Goal: Task Accomplishment & Management: Complete application form

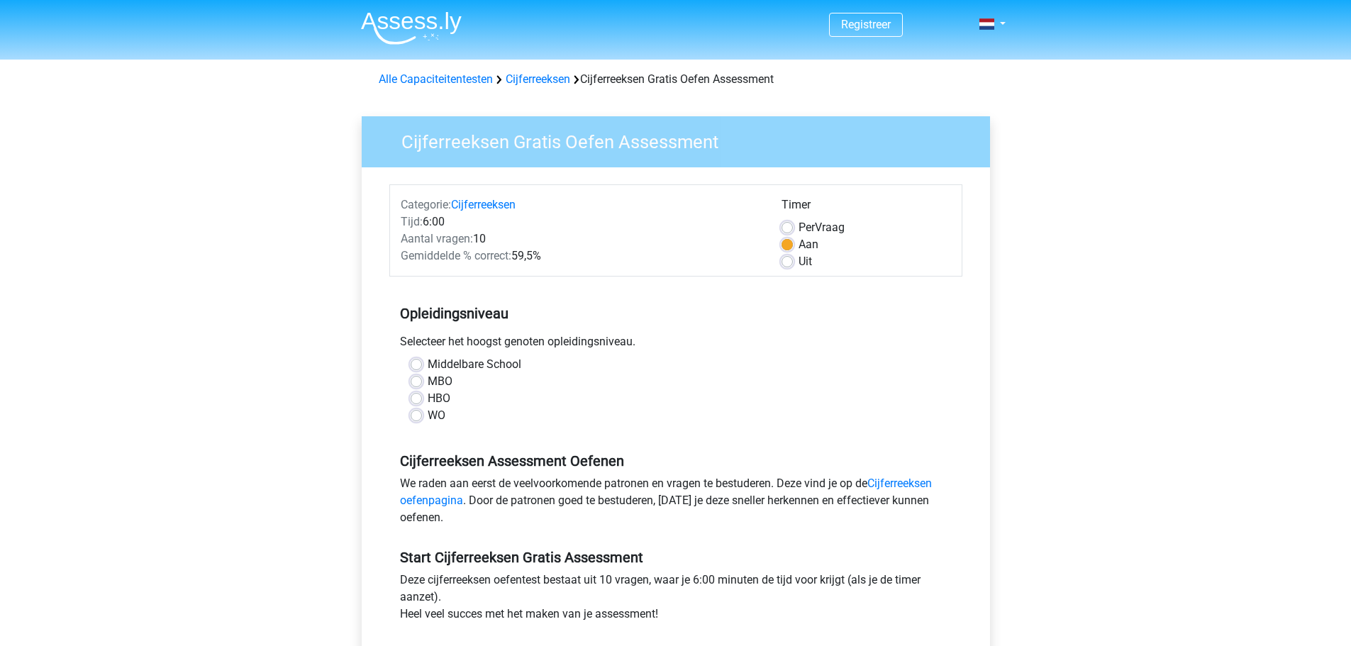
click at [428, 400] on label "HBO" at bounding box center [439, 398] width 23 height 17
click at [411, 400] on input "HBO" at bounding box center [416, 397] width 11 height 14
radio input "true"
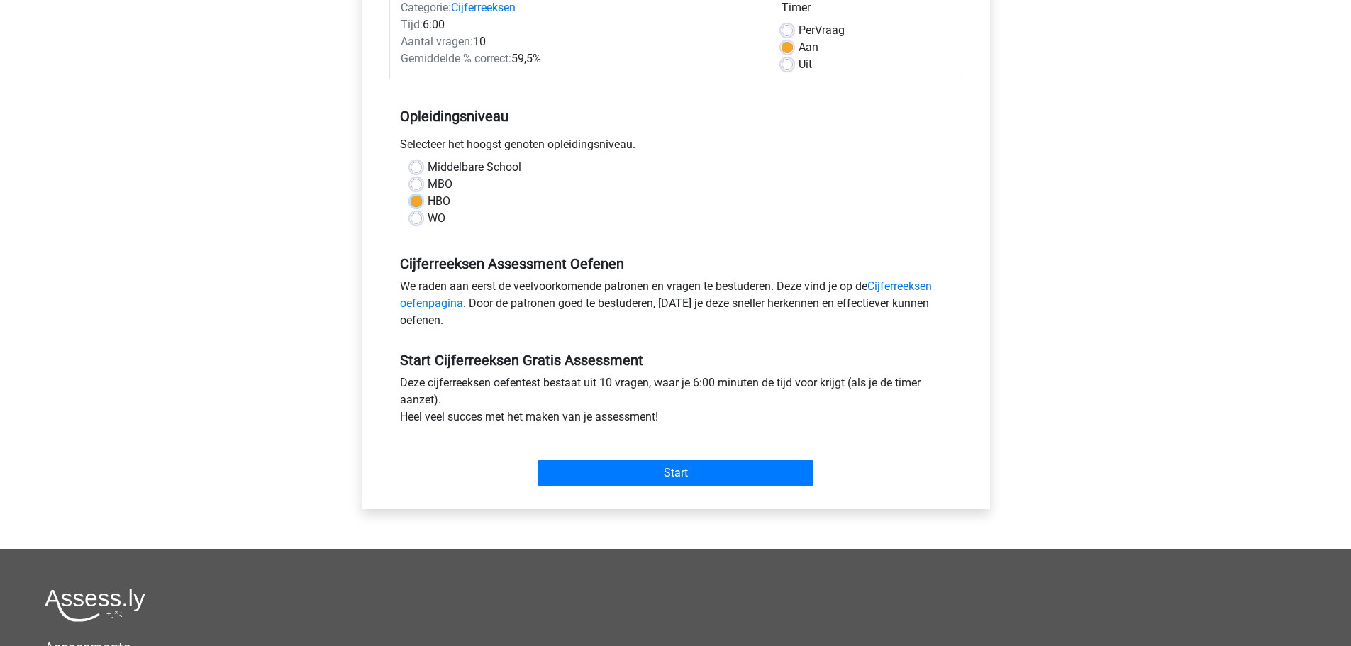
scroll to position [201, 0]
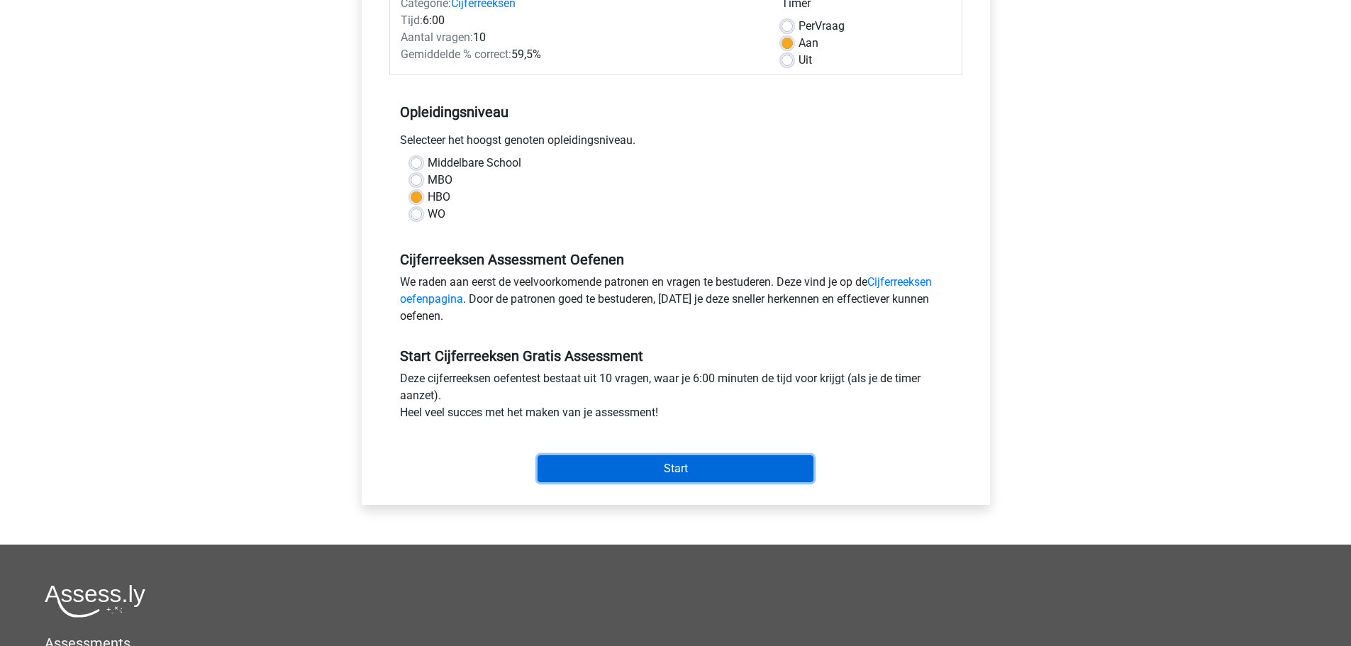
click at [684, 467] on input "Start" at bounding box center [676, 468] width 276 height 27
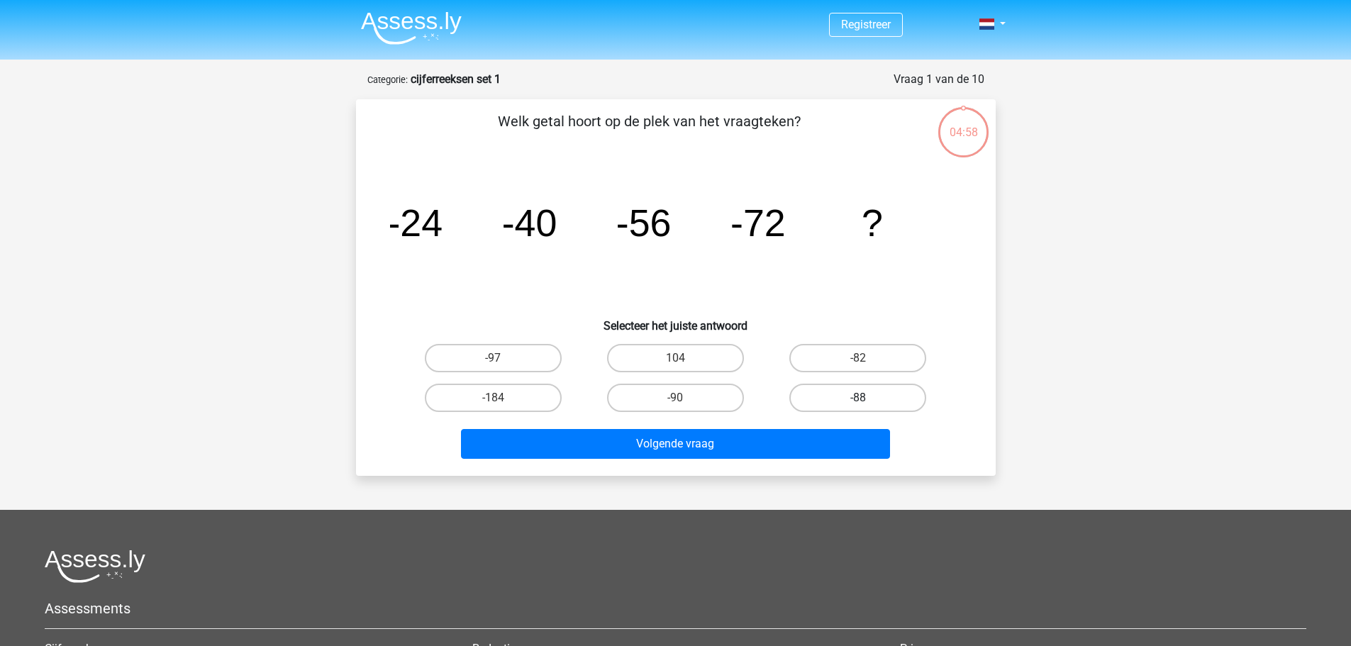
click at [849, 398] on label "-88" at bounding box center [857, 398] width 137 height 28
click at [858, 398] on input "-88" at bounding box center [862, 402] width 9 height 9
radio input "true"
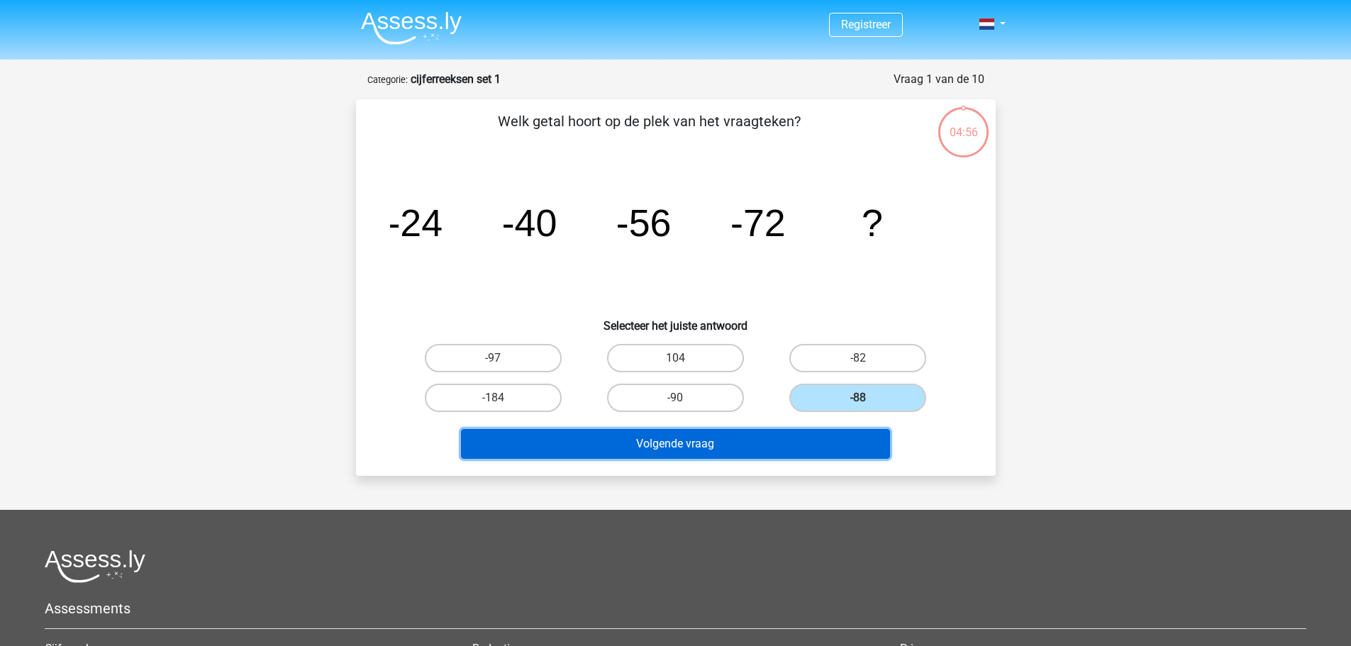
click at [701, 440] on button "Volgende vraag" at bounding box center [675, 444] width 429 height 30
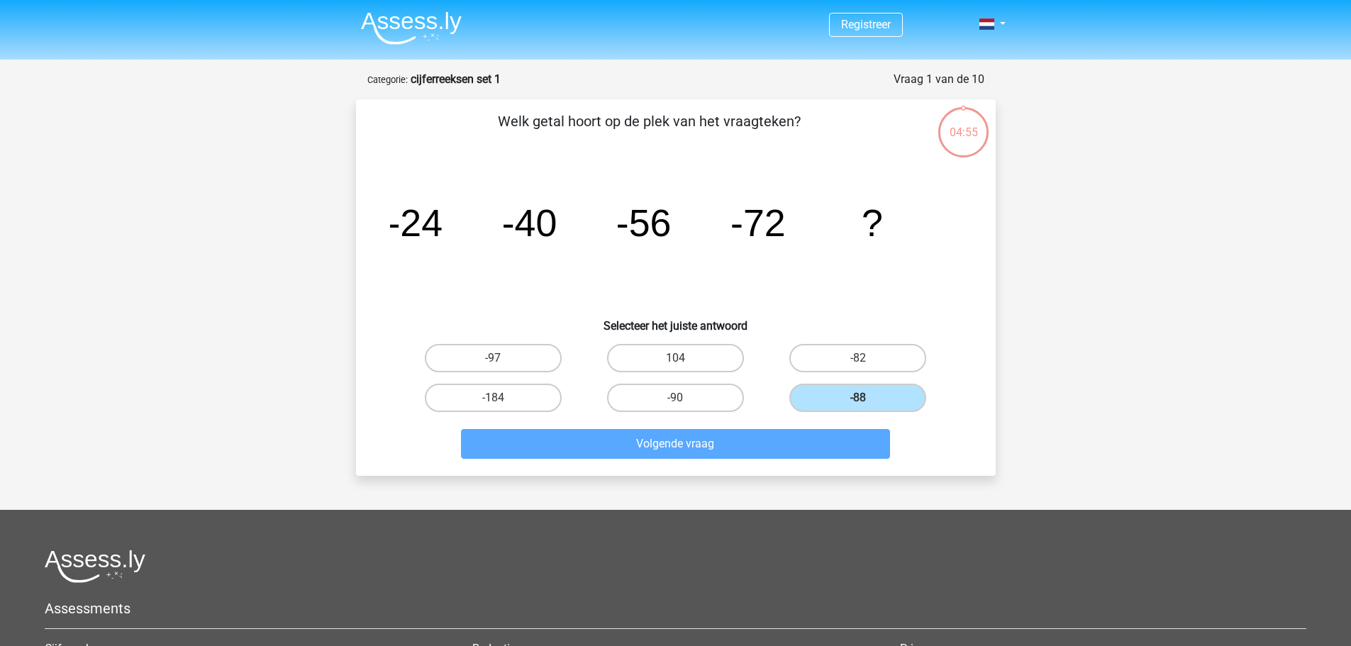
scroll to position [71, 0]
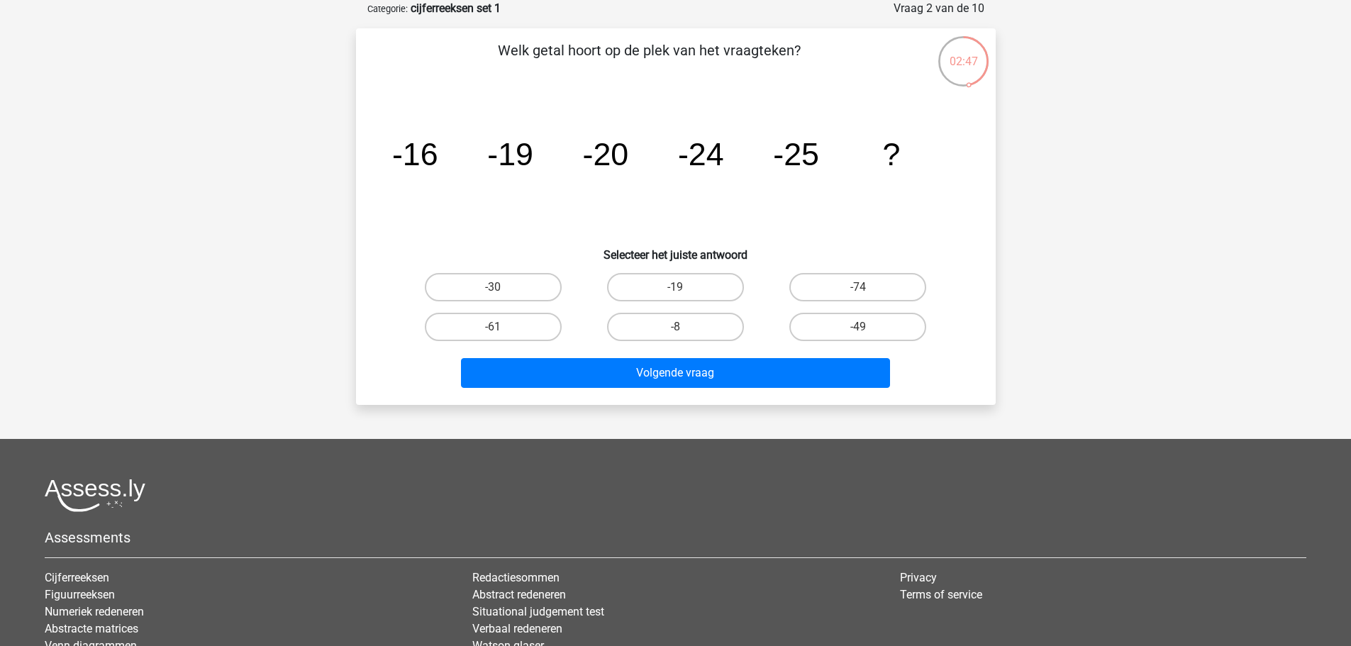
click at [280, 201] on div "Registreer Nederlands English" at bounding box center [675, 371] width 1351 height 884
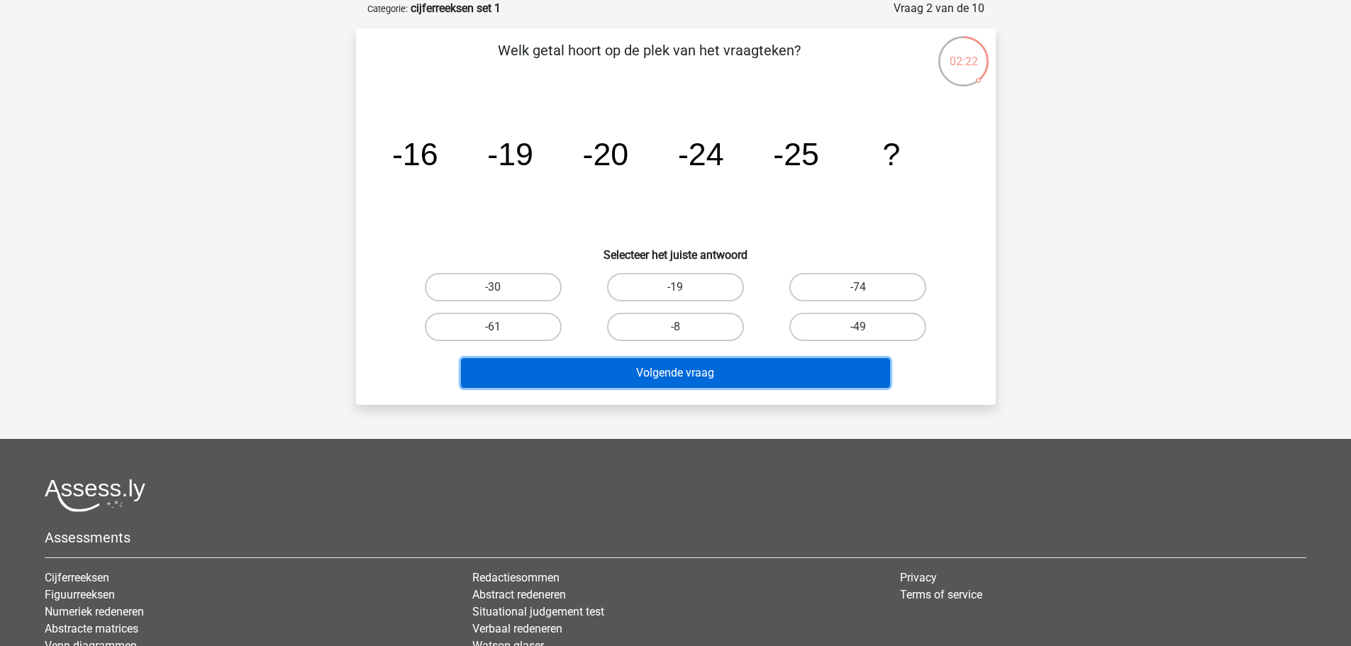
click at [682, 370] on button "Volgende vraag" at bounding box center [675, 373] width 429 height 30
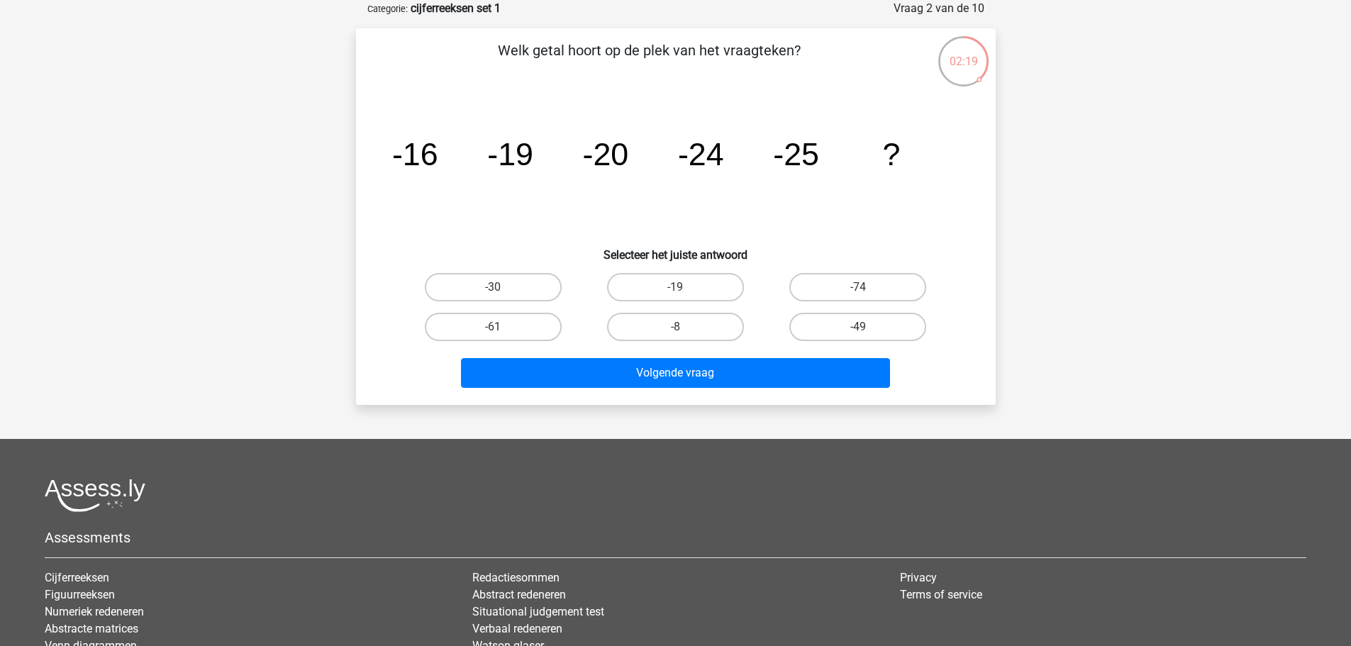
click at [542, 212] on icon "image/svg+xml -16 -19 -20 -24 -25 ?" at bounding box center [676, 165] width 572 height 143
click at [484, 288] on label "-30" at bounding box center [493, 287] width 137 height 28
click at [493, 288] on input "-30" at bounding box center [497, 291] width 9 height 9
radio input "true"
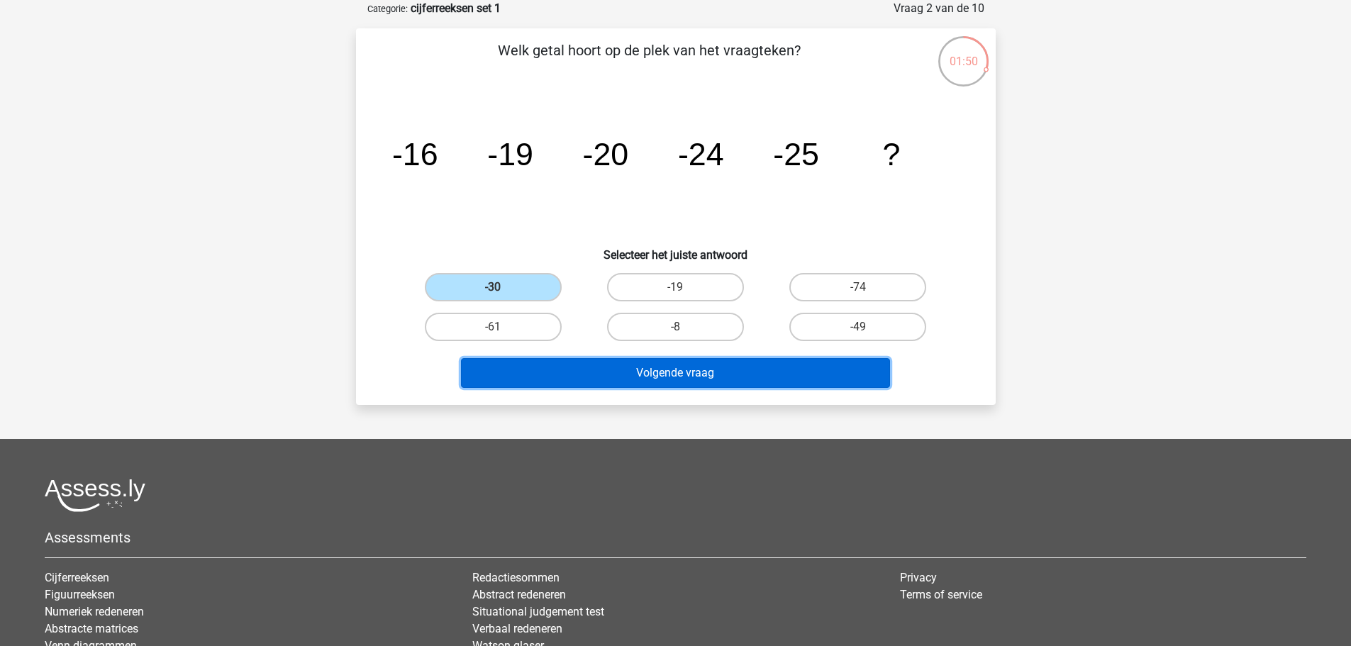
click at [673, 378] on button "Volgende vraag" at bounding box center [675, 373] width 429 height 30
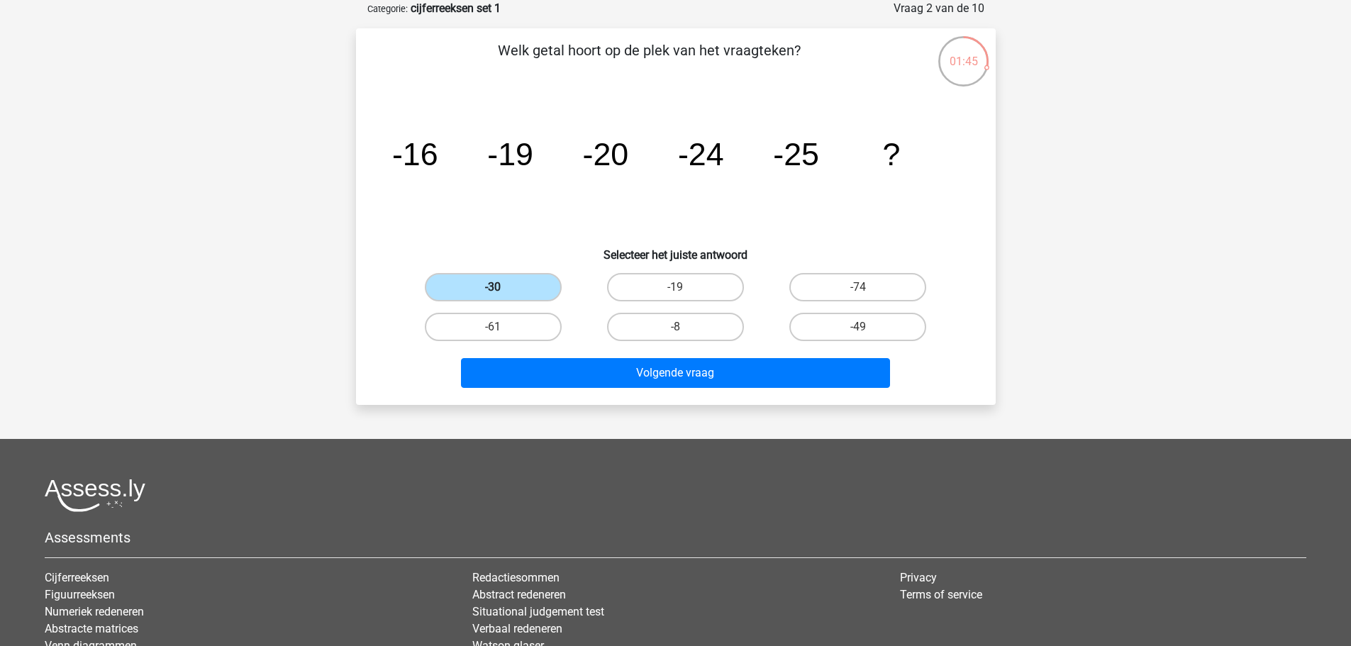
click at [506, 283] on label "-30" at bounding box center [493, 287] width 137 height 28
click at [502, 287] on input "-30" at bounding box center [497, 291] width 9 height 9
click at [506, 283] on label "-30" at bounding box center [493, 287] width 137 height 28
click at [502, 287] on input "-30" at bounding box center [497, 291] width 9 height 9
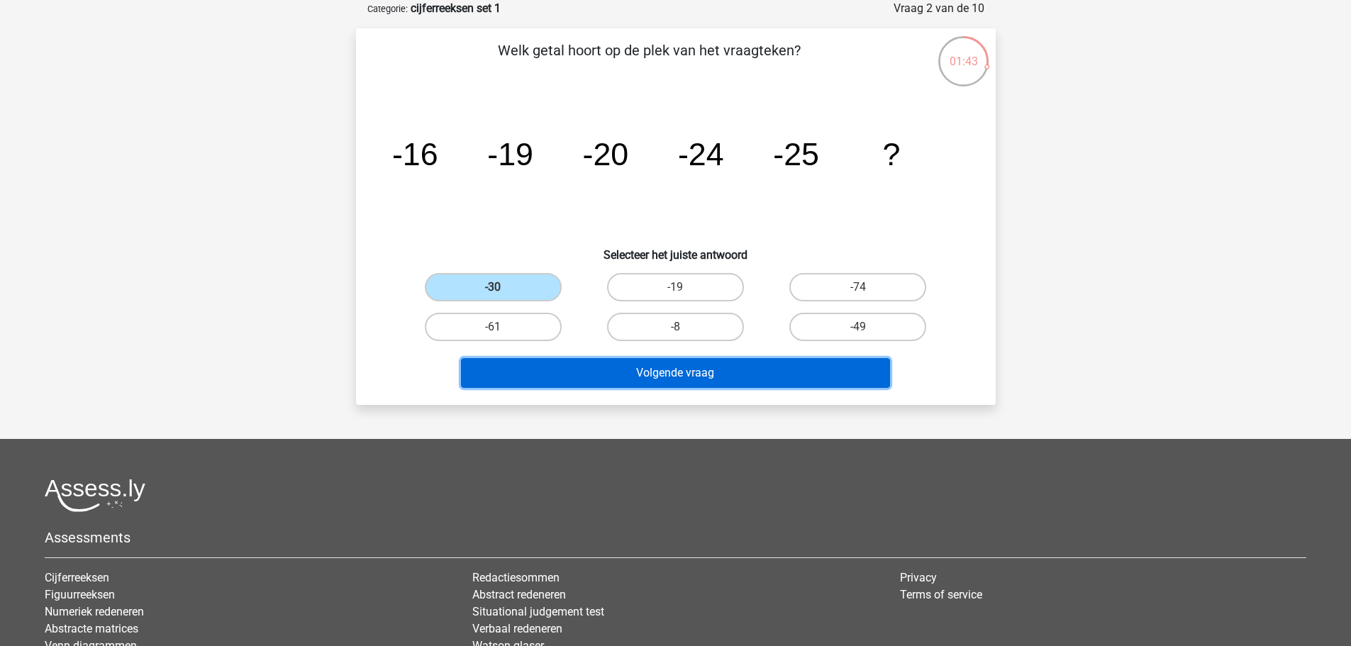
click at [696, 372] on button "Volgende vraag" at bounding box center [675, 373] width 429 height 30
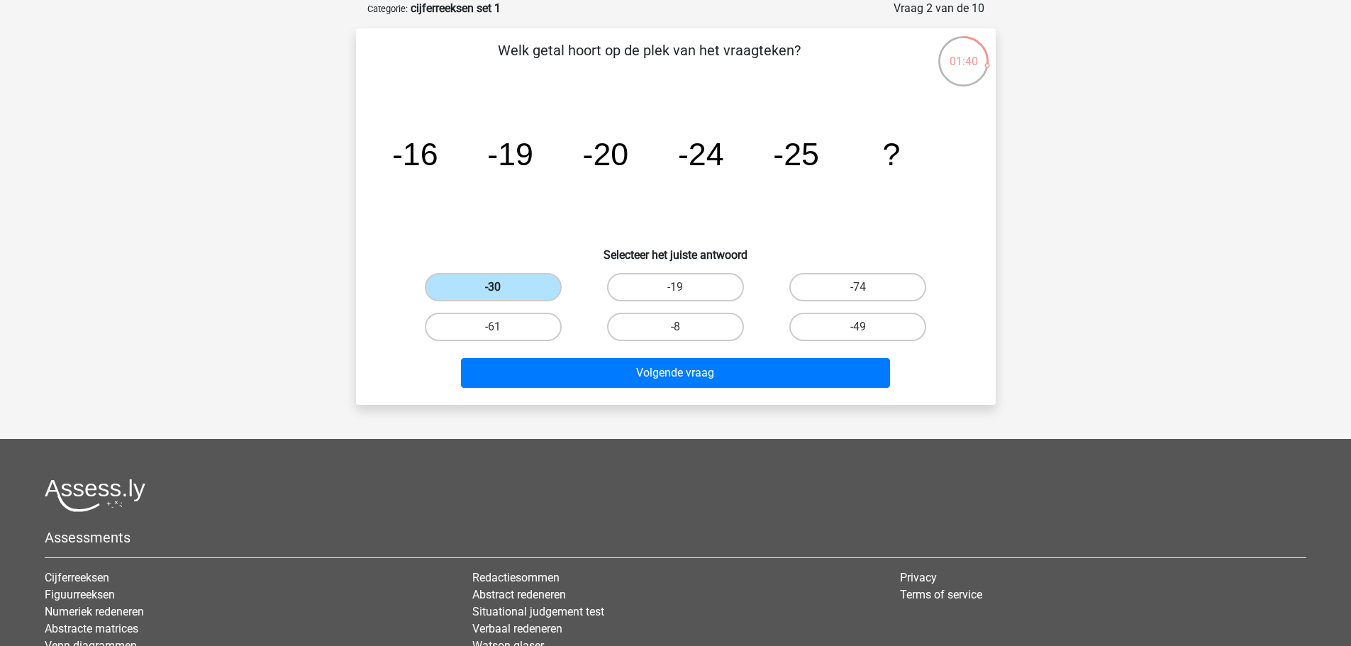
click at [498, 282] on label "-30" at bounding box center [493, 287] width 137 height 28
click at [498, 287] on input "-30" at bounding box center [497, 291] width 9 height 9
click at [512, 288] on label "-30" at bounding box center [493, 287] width 137 height 28
click at [502, 288] on input "-30" at bounding box center [497, 291] width 9 height 9
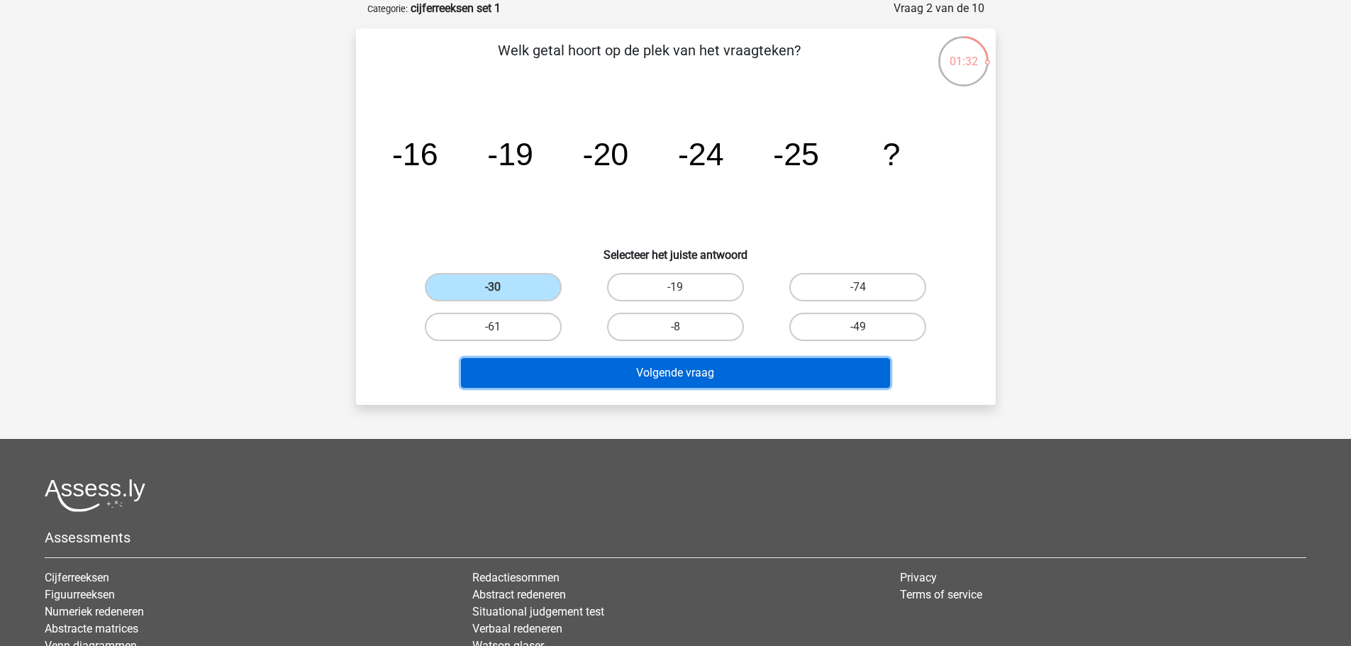
click at [692, 369] on button "Volgende vraag" at bounding box center [675, 373] width 429 height 30
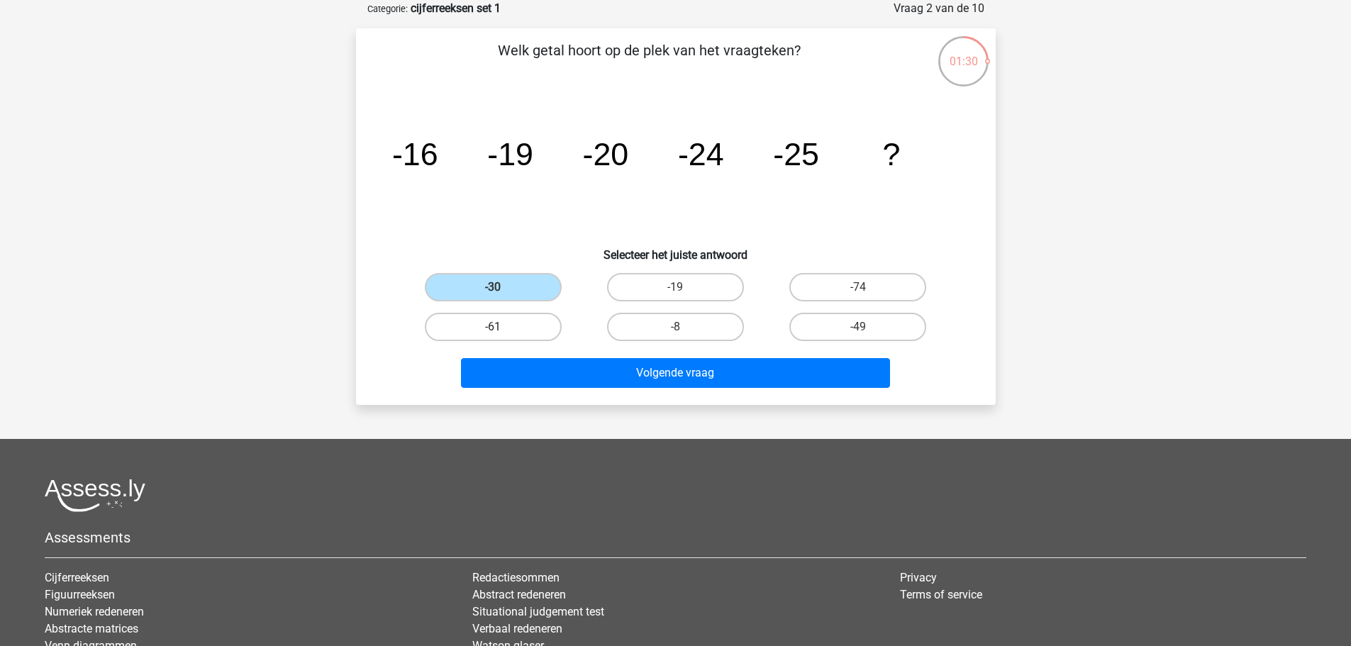
click at [500, 318] on label "-61" at bounding box center [493, 327] width 137 height 28
click at [500, 327] on input "-61" at bounding box center [497, 331] width 9 height 9
radio input "true"
click at [515, 286] on label "-30" at bounding box center [493, 287] width 137 height 28
click at [502, 287] on input "-30" at bounding box center [497, 291] width 9 height 9
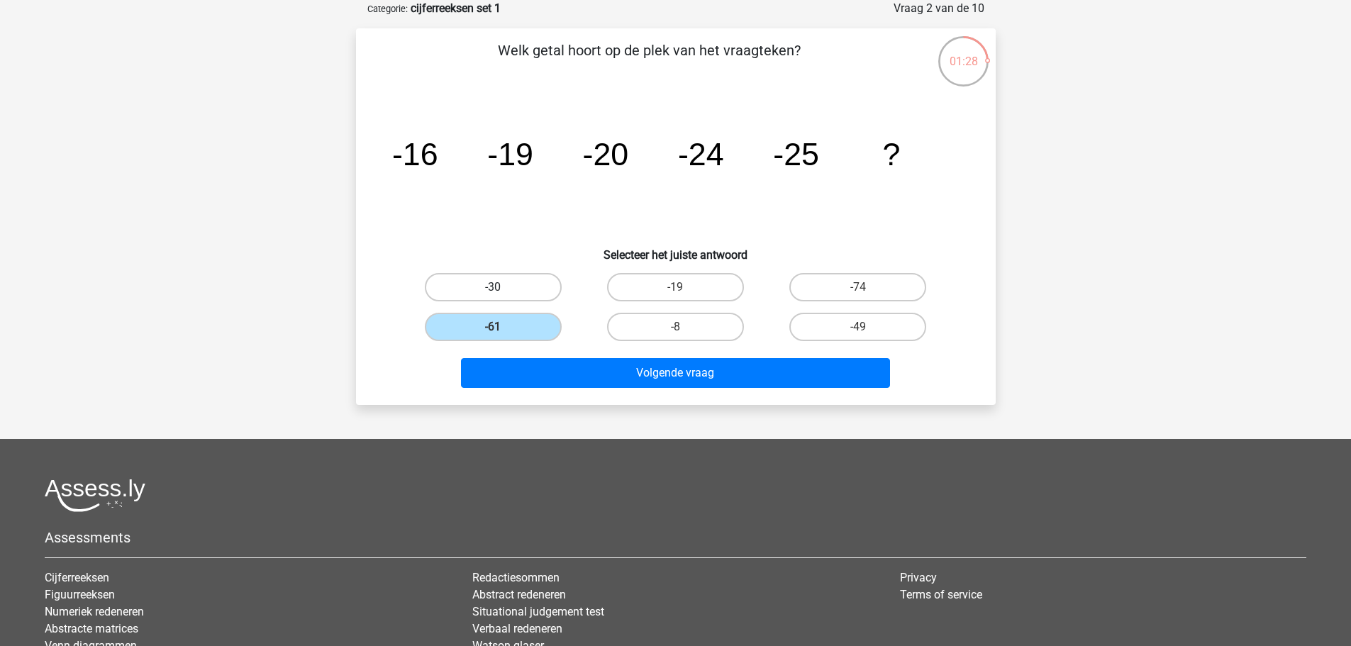
radio input "true"
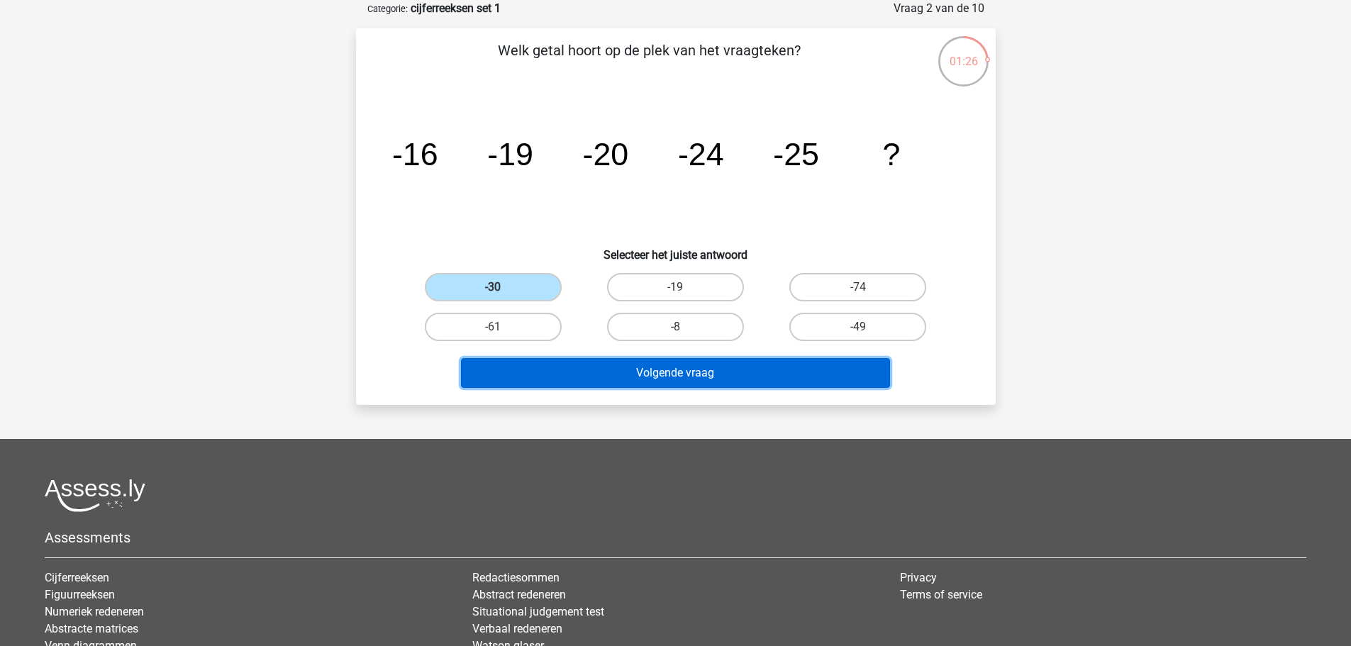
click at [689, 366] on button "Volgende vraag" at bounding box center [675, 373] width 429 height 30
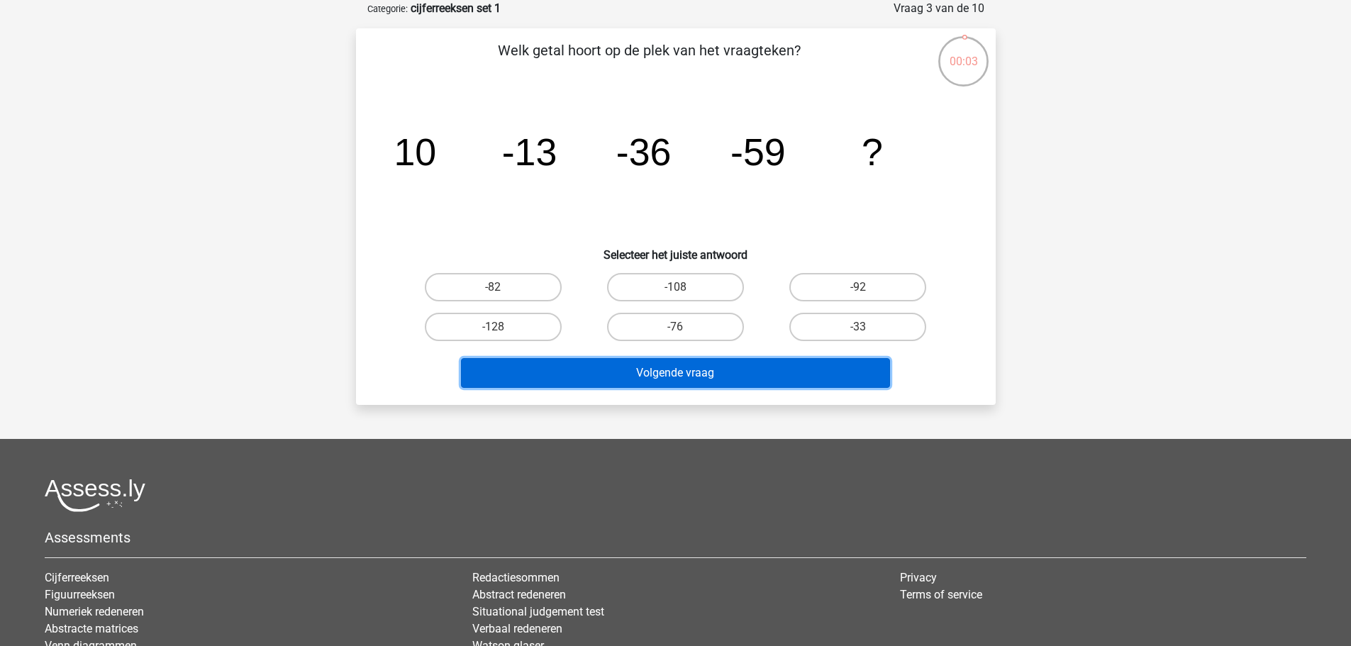
drag, startPoint x: 689, startPoint y: 367, endPoint x: 506, endPoint y: 260, distance: 211.7
click at [506, 260] on div "[PERSON_NAME] getal [PERSON_NAME] op de plek van het vraagteken? image/svg+xml …" at bounding box center [676, 217] width 628 height 354
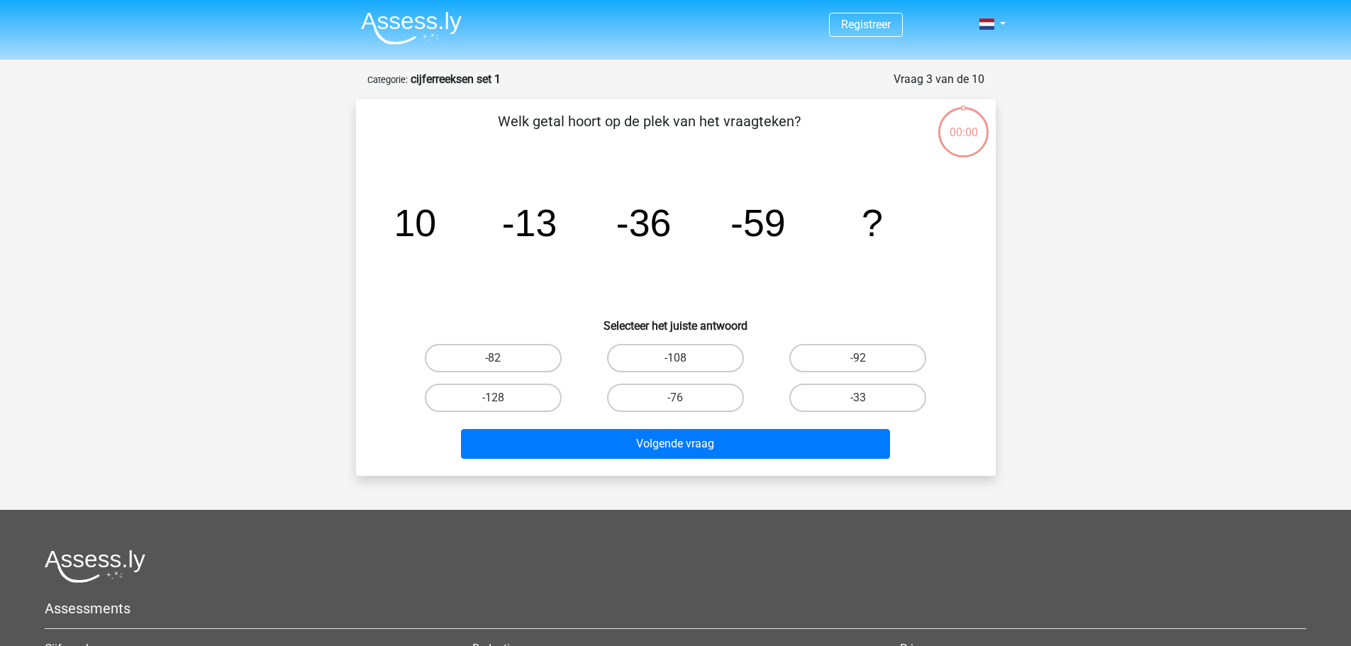
scroll to position [71, 0]
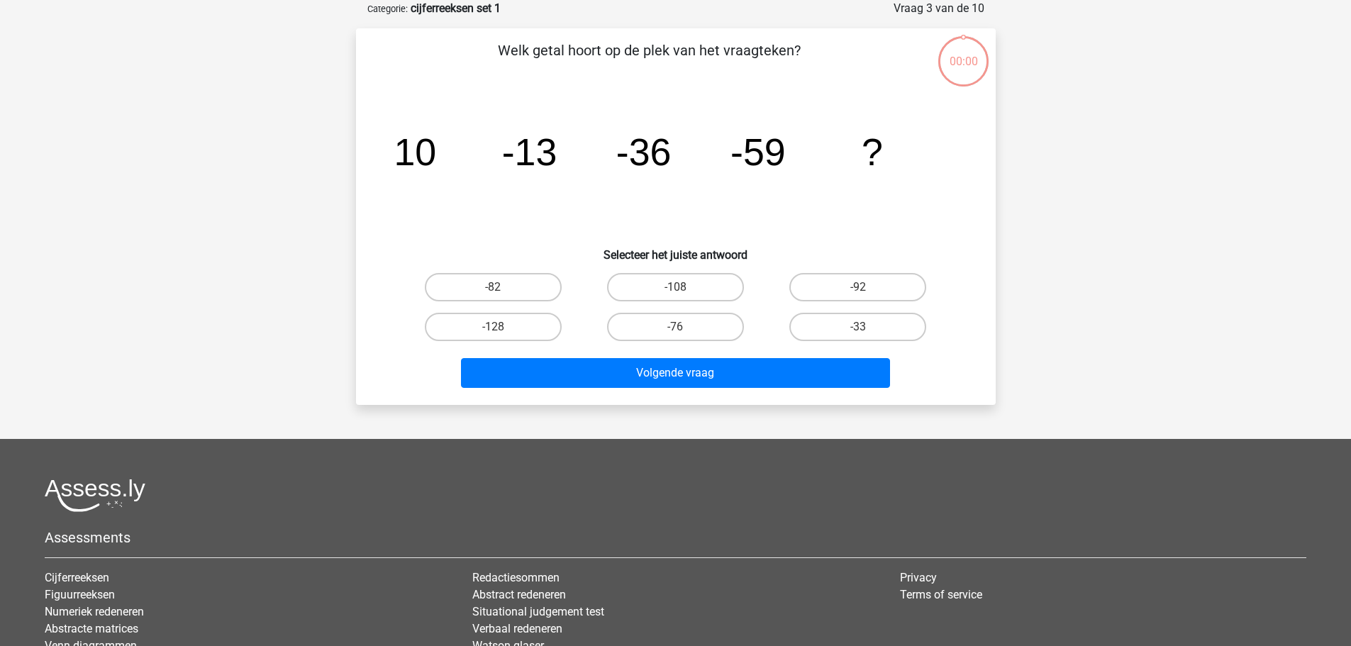
click at [512, 282] on label "-82" at bounding box center [493, 287] width 137 height 28
click at [502, 287] on input "-82" at bounding box center [497, 291] width 9 height 9
radio input "true"
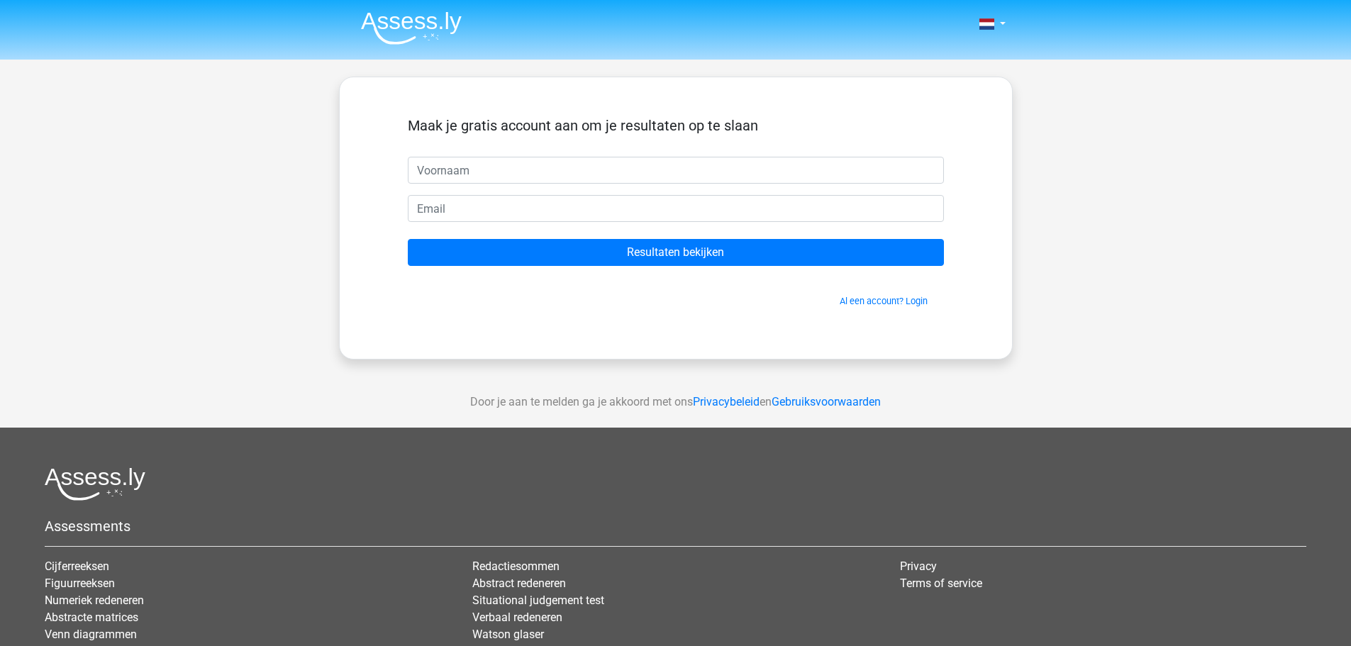
click at [491, 176] on input "text" at bounding box center [676, 170] width 536 height 27
type input "linda"
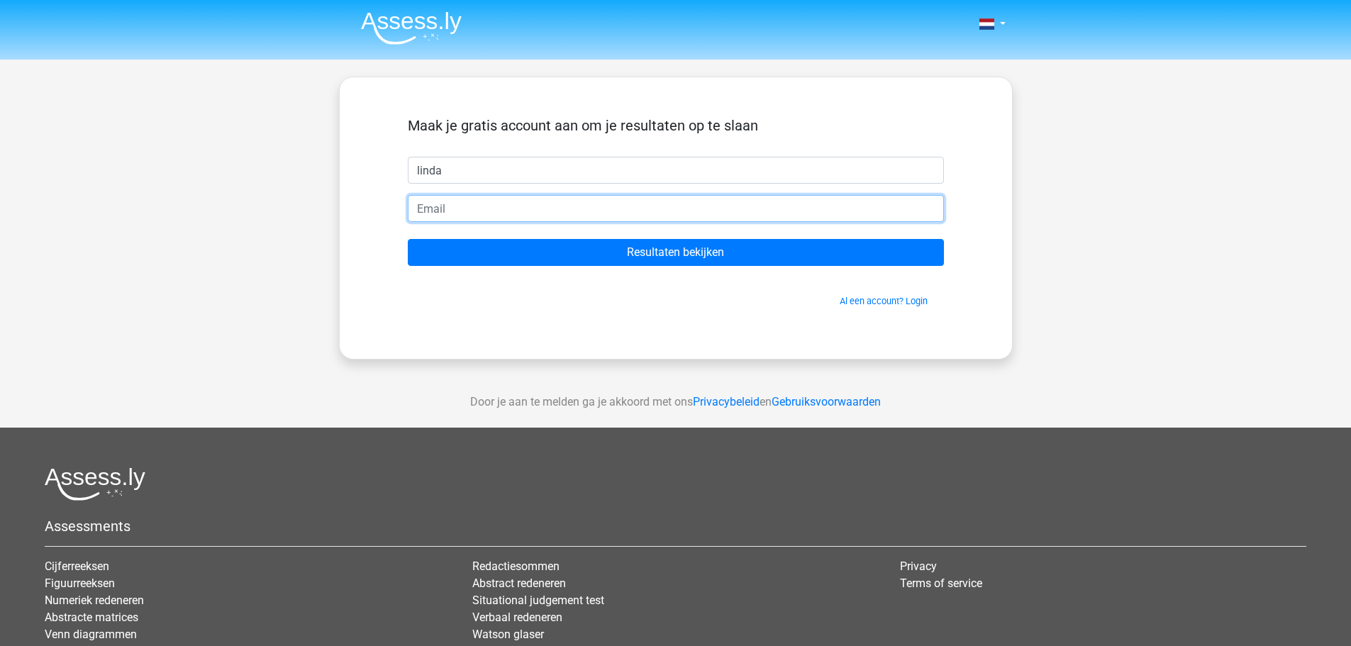
click at [496, 213] on input "email" at bounding box center [676, 208] width 536 height 27
type input "kamper.l@planet.nl"
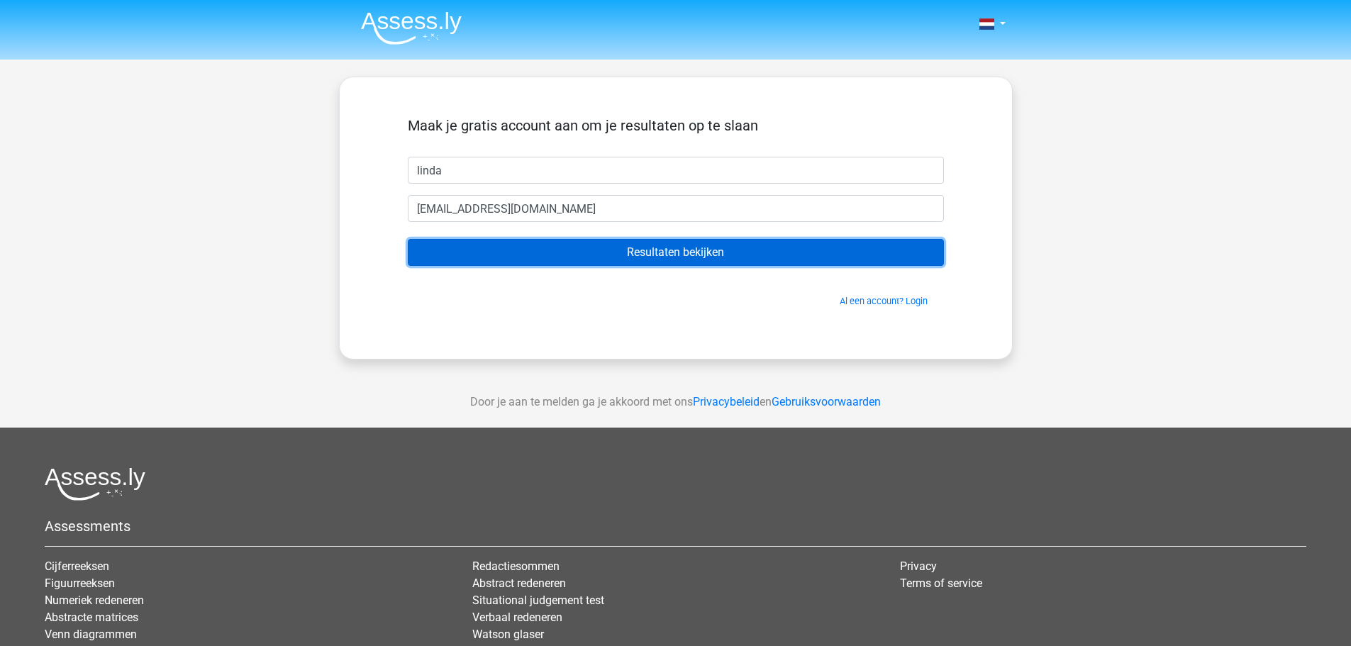
click at [633, 256] on input "Resultaten bekijken" at bounding box center [676, 252] width 536 height 27
